Goal: Information Seeking & Learning: Learn about a topic

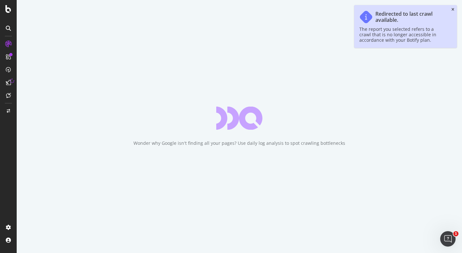
click at [453, 10] on icon "close toast" at bounding box center [452, 10] width 3 height 4
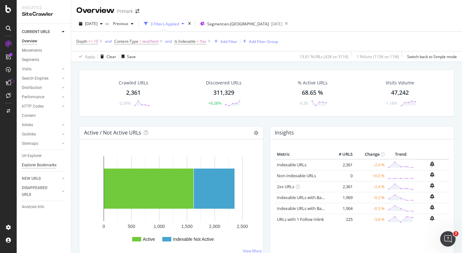
click at [41, 165] on div "Explorer Bookmarks" at bounding box center [39, 165] width 35 height 7
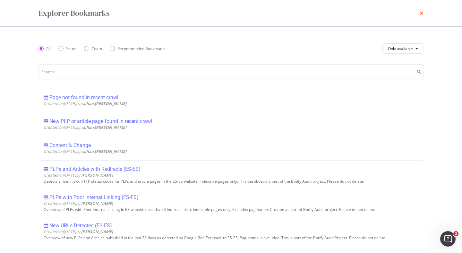
click at [421, 14] on icon "times" at bounding box center [421, 13] width 4 height 5
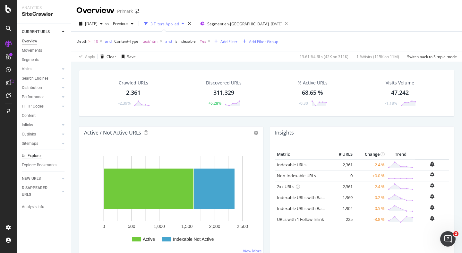
click at [33, 155] on div "Url Explorer" at bounding box center [32, 155] width 20 height 7
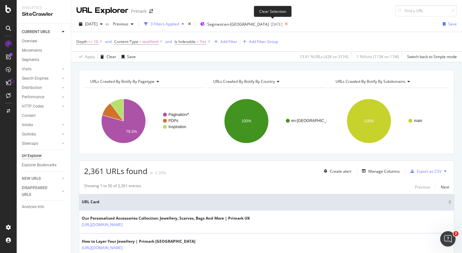
click at [282, 23] on icon at bounding box center [286, 24] width 8 height 9
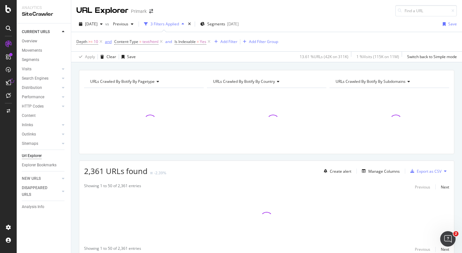
click at [162, 42] on icon at bounding box center [160, 41] width 5 height 6
click at [101, 41] on icon at bounding box center [100, 41] width 5 height 6
click at [112, 42] on icon at bounding box center [110, 41] width 5 height 6
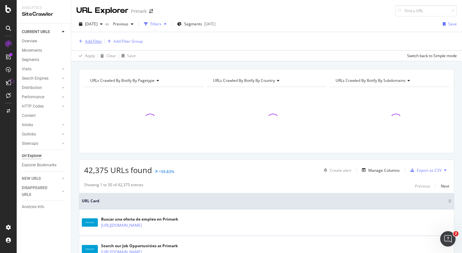
click at [95, 42] on div "Add Filter" at bounding box center [93, 40] width 17 height 5
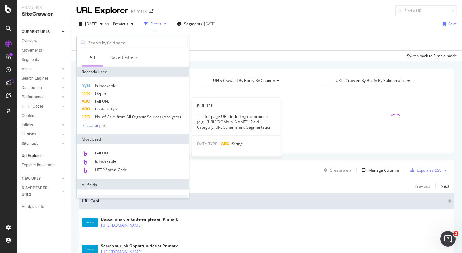
click at [105, 100] on span "Full URL" at bounding box center [102, 100] width 14 height 5
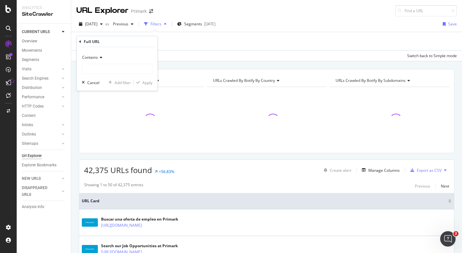
click at [96, 60] on div "Contains" at bounding box center [117, 57] width 71 height 10
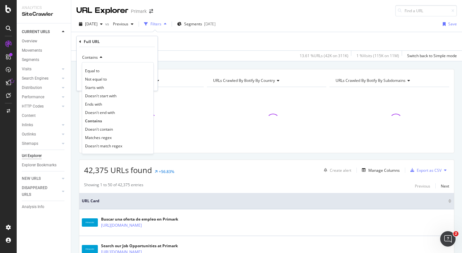
click at [106, 137] on span "Matches regex" at bounding box center [98, 136] width 27 height 5
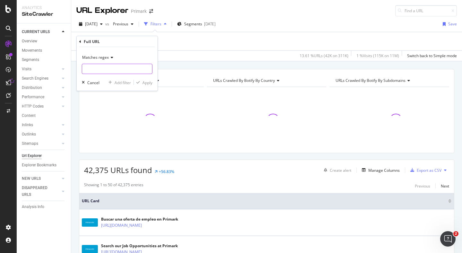
click at [97, 71] on input "text" at bounding box center [117, 69] width 70 height 10
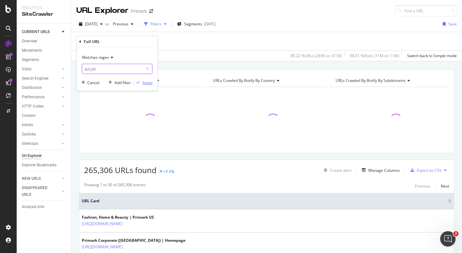
type input "/c/|/r/"
click at [144, 83] on div "Apply" at bounding box center [147, 82] width 10 height 5
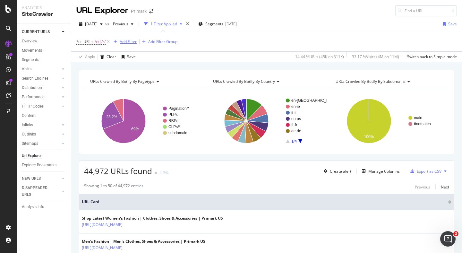
click at [129, 42] on div "Add Filter" at bounding box center [128, 41] width 17 height 5
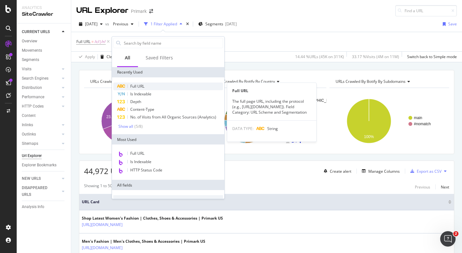
click at [133, 88] on span "Full URL" at bounding box center [137, 85] width 14 height 5
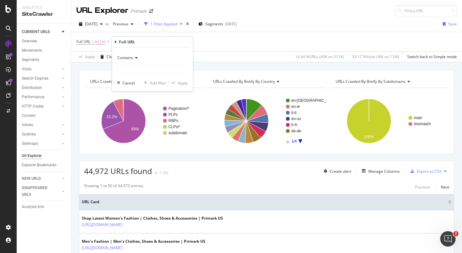
click at [135, 58] on icon at bounding box center [135, 58] width 4 height 4
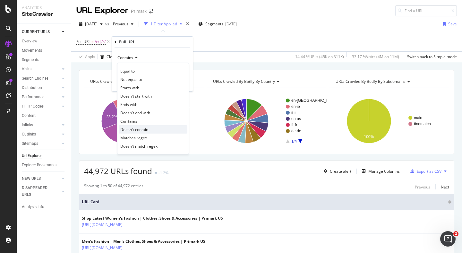
click at [134, 129] on span "Doesn't contain" at bounding box center [134, 129] width 28 height 5
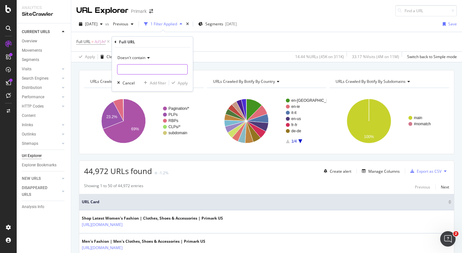
click at [134, 70] on input "text" at bounding box center [152, 69] width 70 height 10
type input "q"
type input "page"
click at [182, 81] on div "Apply" at bounding box center [183, 82] width 10 height 5
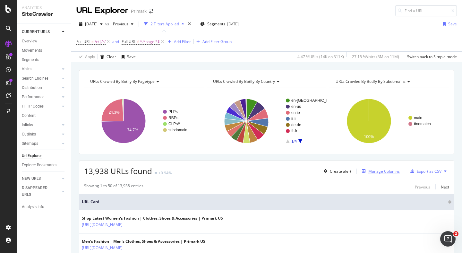
click at [378, 171] on div "Manage Columns" at bounding box center [383, 170] width 31 height 5
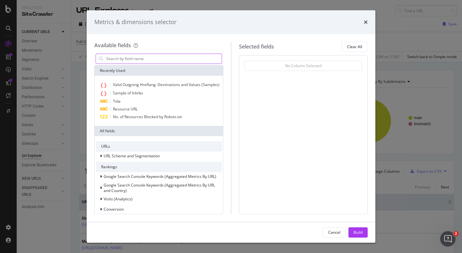
click at [125, 55] on input "modal" at bounding box center [164, 59] width 116 height 10
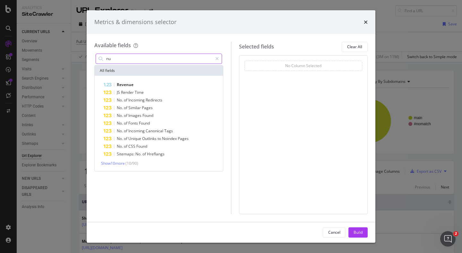
type input "n"
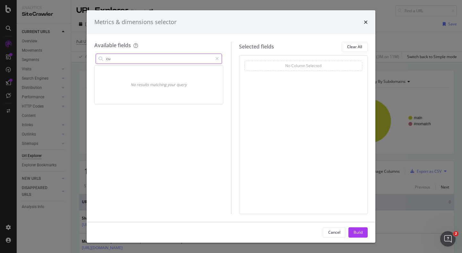
type input "c"
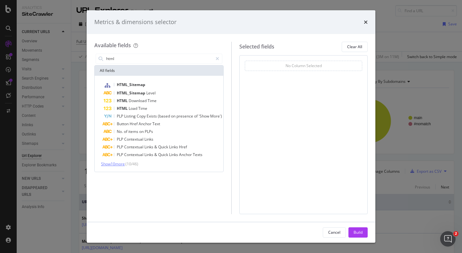
type input "html"
click at [120, 165] on span "Show 10 more" at bounding box center [113, 163] width 24 height 5
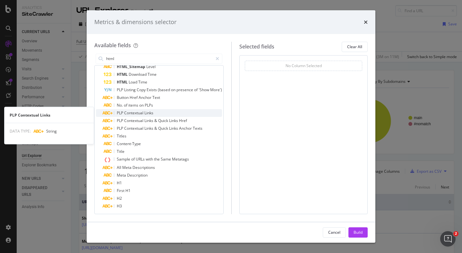
scroll to position [35, 0]
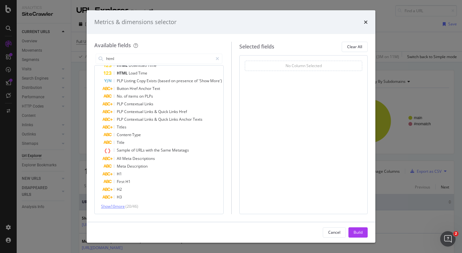
click at [123, 206] on span "Show 10 more" at bounding box center [113, 205] width 24 height 5
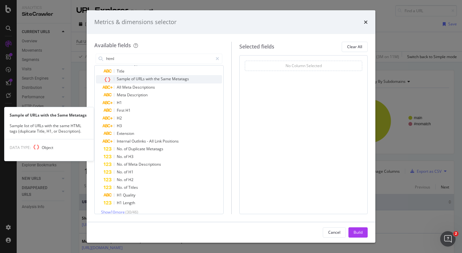
scroll to position [112, 0]
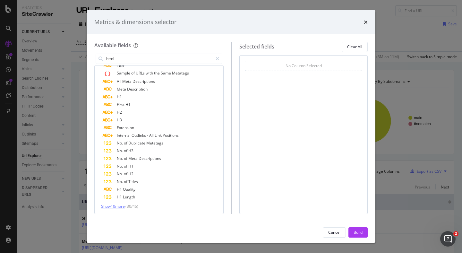
click at [120, 207] on span "Show 10 more" at bounding box center [113, 205] width 24 height 5
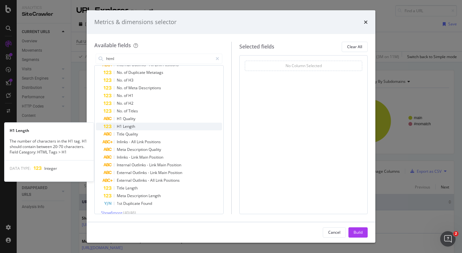
scroll to position [189, 0]
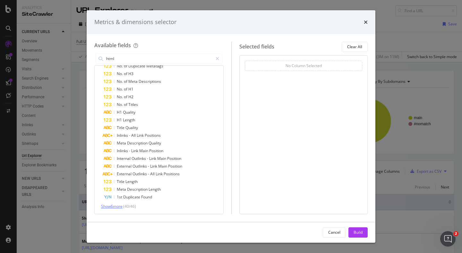
click at [117, 206] on span "Show 6 more" at bounding box center [111, 205] width 21 height 5
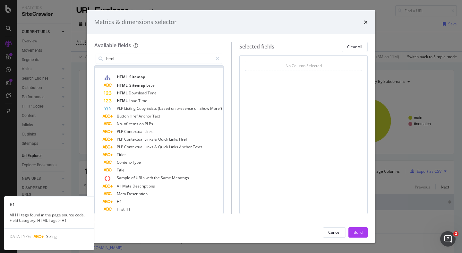
scroll to position [0, 0]
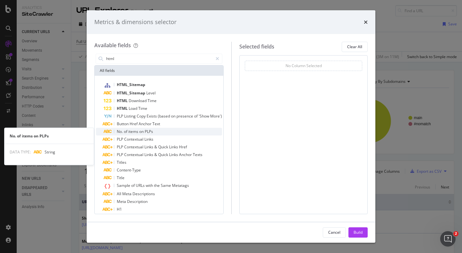
click at [143, 131] on span "on" at bounding box center [141, 131] width 5 height 5
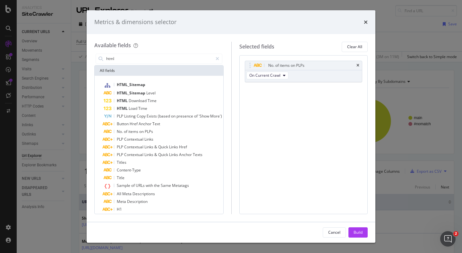
click at [358, 232] on div "Build" at bounding box center [357, 231] width 9 height 5
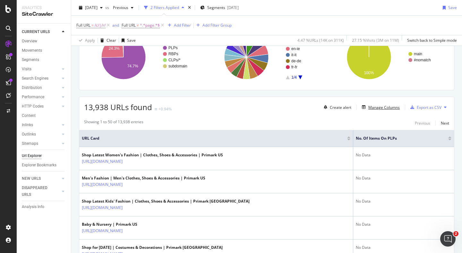
scroll to position [69, 0]
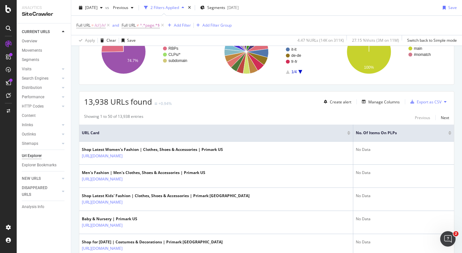
click at [450, 134] on div at bounding box center [449, 134] width 3 height 2
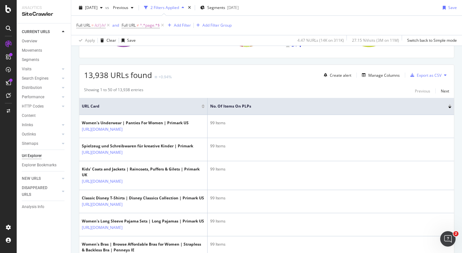
scroll to position [98, 0]
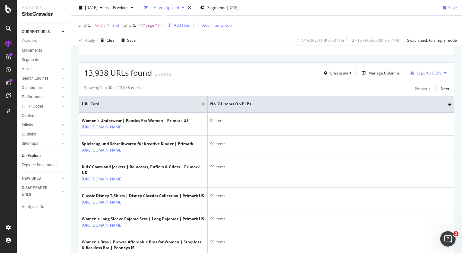
click at [449, 106] on div at bounding box center [449, 105] width 3 height 2
click at [439, 73] on div "Export as CSV" at bounding box center [429, 72] width 25 height 5
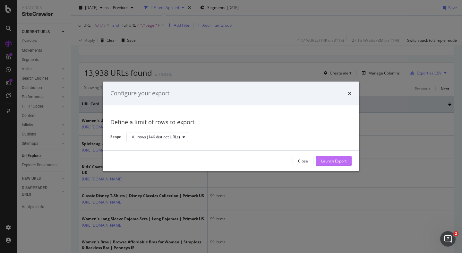
click at [334, 159] on div "Launch Export" at bounding box center [333, 160] width 25 height 5
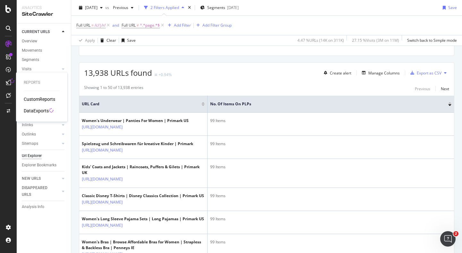
click at [42, 111] on div "DataExports" at bounding box center [36, 110] width 25 height 6
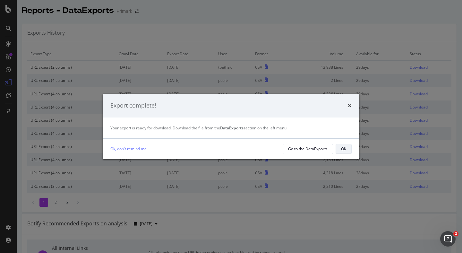
click at [344, 149] on div "OK" at bounding box center [343, 148] width 5 height 5
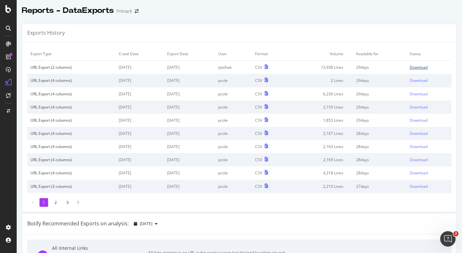
click at [420, 68] on div "Download" at bounding box center [419, 66] width 18 height 5
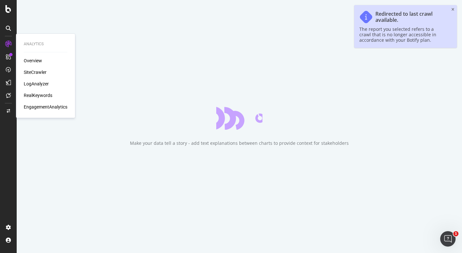
click at [38, 85] on div "LogAnalyzer" at bounding box center [36, 83] width 25 height 6
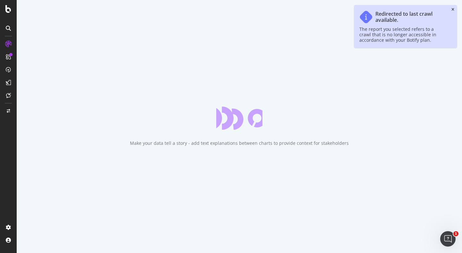
click at [453, 10] on icon "close toast" at bounding box center [452, 10] width 3 height 4
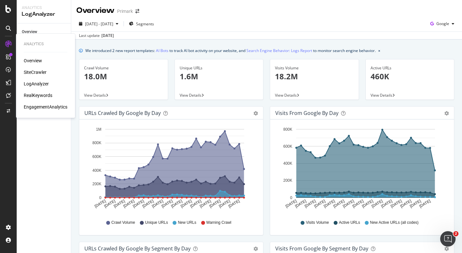
click at [38, 70] on div "SiteCrawler" at bounding box center [35, 72] width 23 height 6
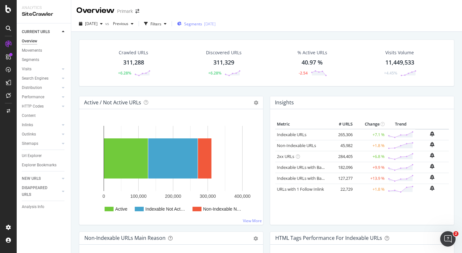
click at [196, 23] on span "Segments" at bounding box center [193, 23] width 18 height 5
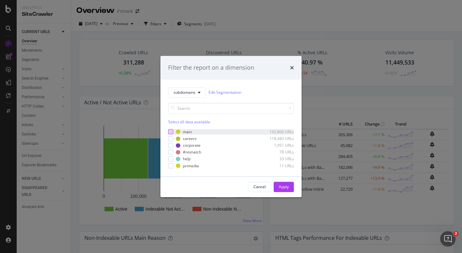
click at [169, 131] on div "modal" at bounding box center [170, 131] width 5 height 5
drag, startPoint x: 284, startPoint y: 185, endPoint x: 279, endPoint y: 184, distance: 4.6
click at [283, 185] on div "Apply" at bounding box center [284, 186] width 10 height 5
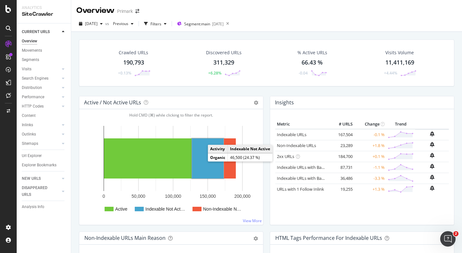
click at [206, 161] on rect "A chart." at bounding box center [208, 158] width 32 height 40
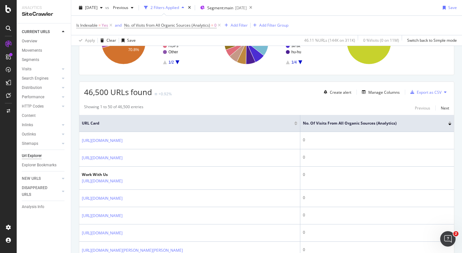
scroll to position [80, 0]
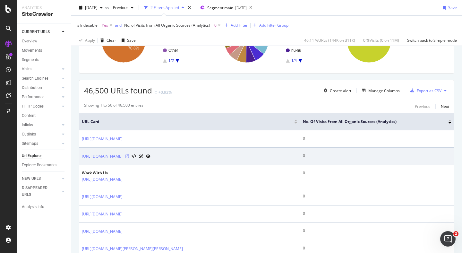
click at [129, 156] on icon at bounding box center [127, 156] width 4 height 4
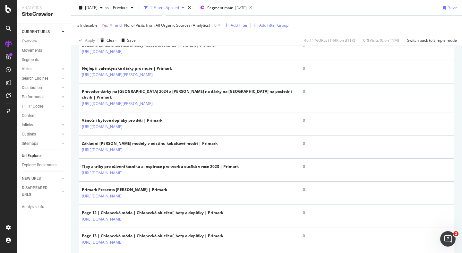
scroll to position [382, 0]
